Goal: Use online tool/utility: Utilize a website feature to perform a specific function

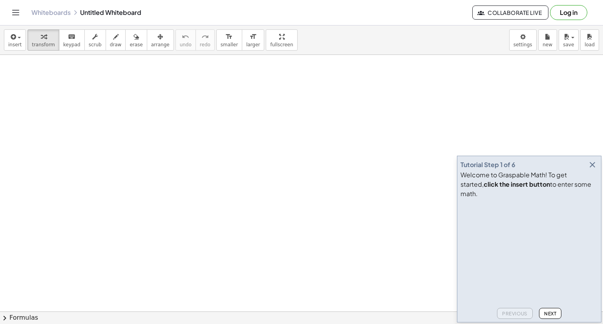
drag, startPoint x: 122, startPoint y: 89, endPoint x: 206, endPoint y: 132, distance: 94.3
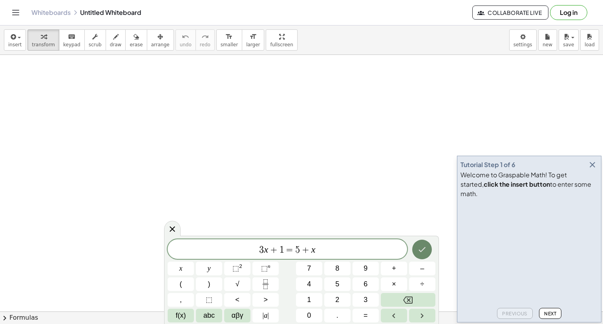
click at [422, 252] on icon "Done" at bounding box center [422, 249] width 9 height 9
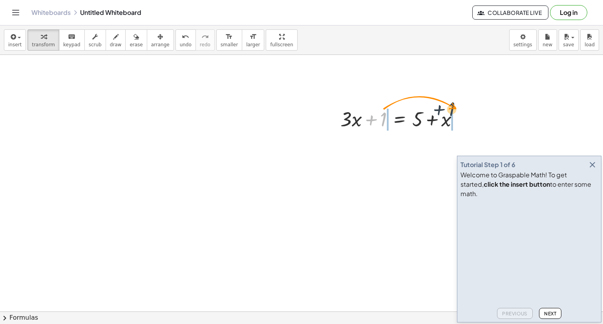
drag, startPoint x: 382, startPoint y: 119, endPoint x: 467, endPoint y: 117, distance: 84.5
click at [467, 117] on div at bounding box center [403, 118] width 132 height 27
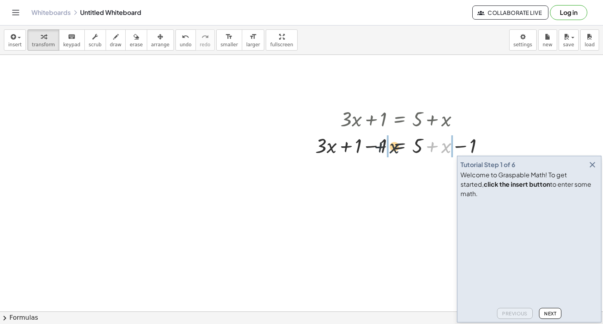
drag, startPoint x: 449, startPoint y: 145, endPoint x: 393, endPoint y: 146, distance: 55.8
click at [393, 146] on div at bounding box center [403, 145] width 183 height 27
click at [550, 312] on span "Next" at bounding box center [550, 314] width 12 height 6
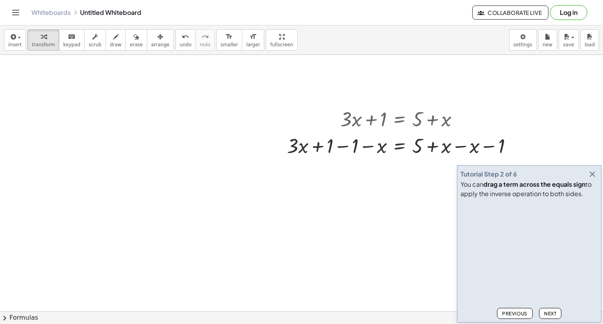
click at [591, 172] on icon "button" at bounding box center [592, 174] width 9 height 9
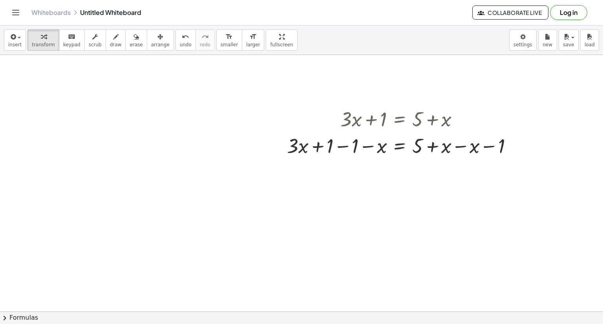
drag, startPoint x: 225, startPoint y: 117, endPoint x: 223, endPoint y: 152, distance: 35.0
click at [110, 42] on span "draw" at bounding box center [116, 44] width 12 height 5
drag, startPoint x: 81, startPoint y: 97, endPoint x: 88, endPoint y: 138, distance: 41.1
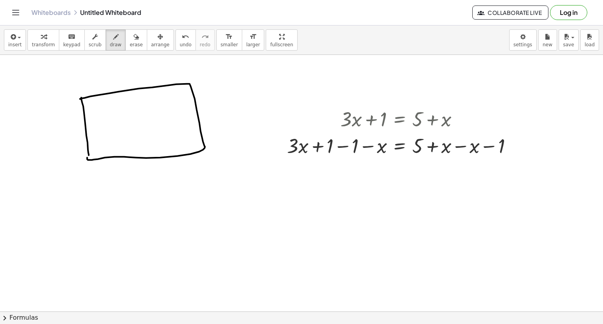
drag, startPoint x: 80, startPoint y: 99, endPoint x: 87, endPoint y: 158, distance: 59.0
drag, startPoint x: 153, startPoint y: 202, endPoint x: 163, endPoint y: 260, distance: 58.2
drag, startPoint x: 152, startPoint y: 202, endPoint x: 170, endPoint y: 261, distance: 62.2
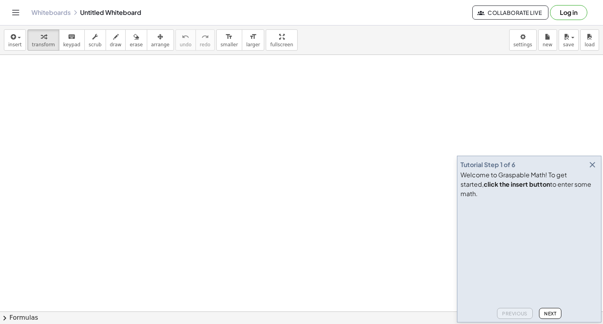
click at [555, 316] on span "Next" at bounding box center [550, 314] width 12 height 6
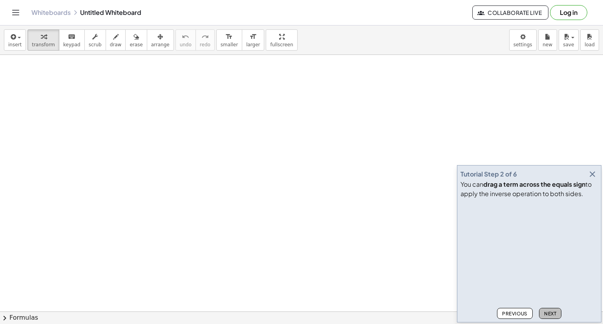
click at [542, 313] on button "Next" at bounding box center [550, 313] width 22 height 11
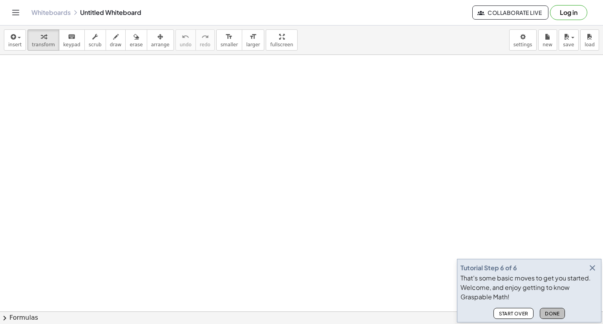
click at [542, 313] on button "Done" at bounding box center [552, 313] width 25 height 11
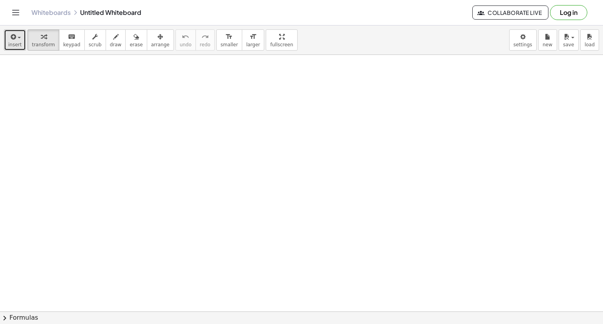
click at [16, 45] on span "insert" at bounding box center [14, 44] width 13 height 5
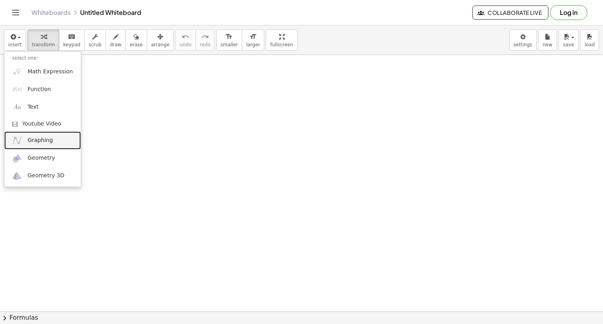
click at [41, 137] on span "Graphing" at bounding box center [40, 141] width 26 height 8
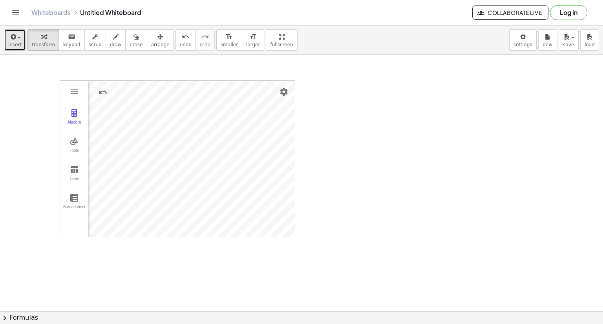
click at [13, 42] on span "insert" at bounding box center [14, 44] width 13 height 5
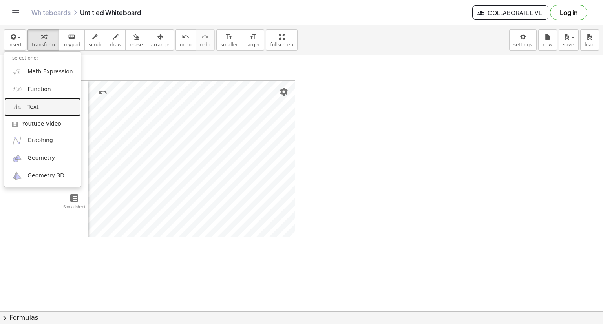
click at [51, 103] on link "Text" at bounding box center [42, 107] width 77 height 18
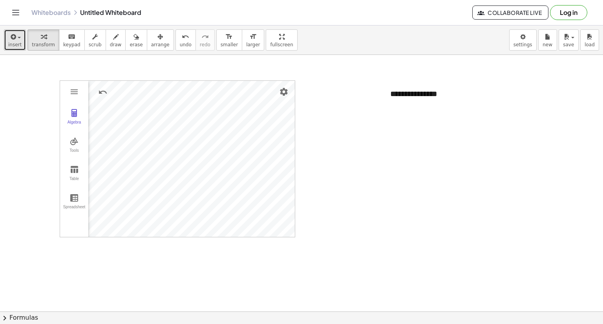
click at [9, 35] on icon "button" at bounding box center [12, 36] width 7 height 9
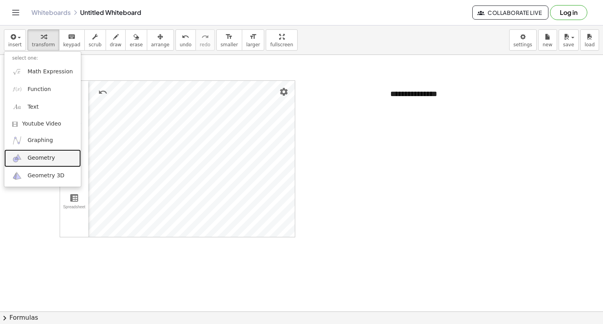
click at [47, 160] on span "Geometry" at bounding box center [40, 158] width 27 height 8
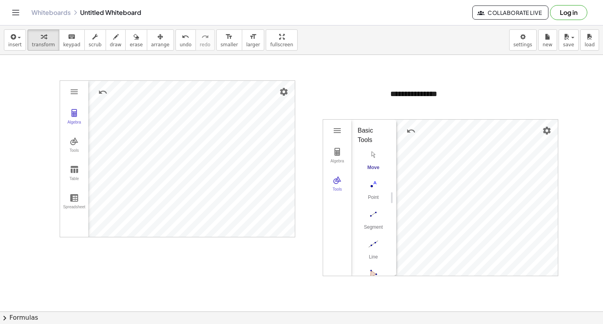
drag, startPoint x: 333, startPoint y: 181, endPoint x: 373, endPoint y: 177, distance: 39.9
click at [332, 167] on div "Algebra Tools" at bounding box center [337, 170] width 28 height 57
drag, startPoint x: 393, startPoint y: 195, endPoint x: 352, endPoint y: 190, distance: 41.6
